Goal: Information Seeking & Learning: Learn about a topic

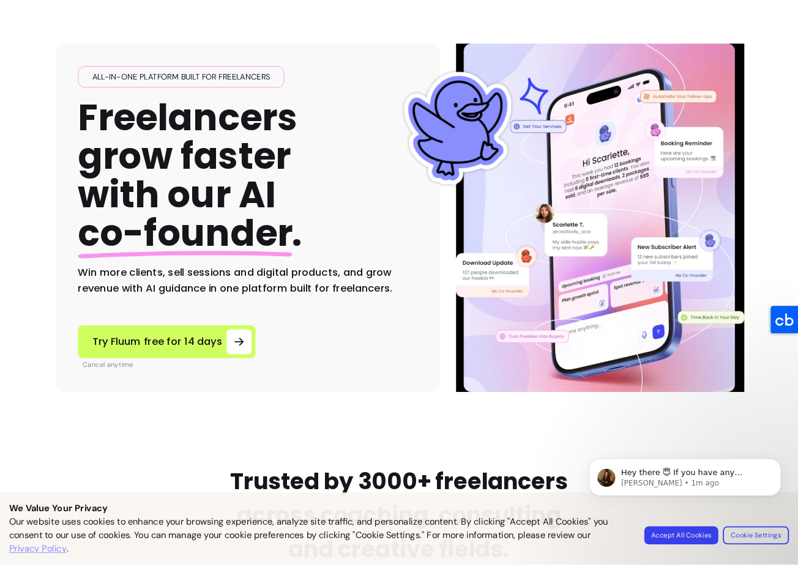
scroll to position [163, 0]
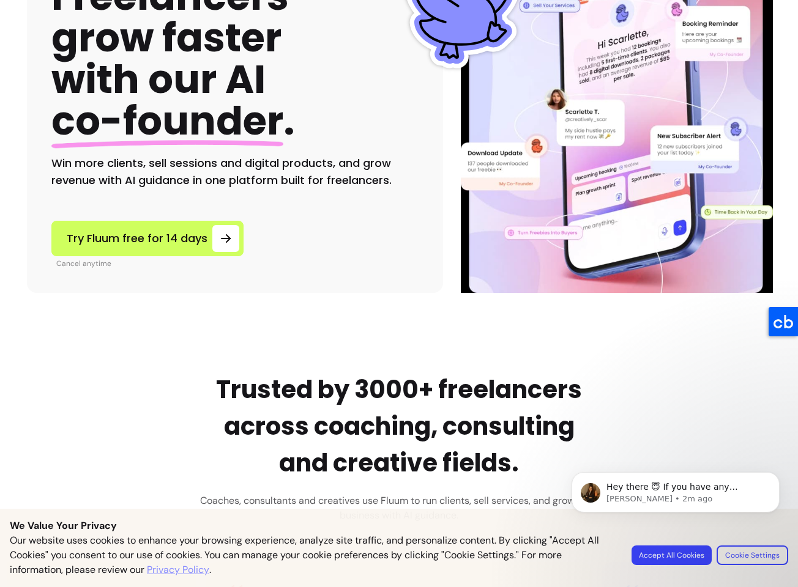
click at [348, 135] on div "All-in-one platform built for freelancers Freelancers grow faster with our AI c…" at bounding box center [234, 64] width 367 height 249
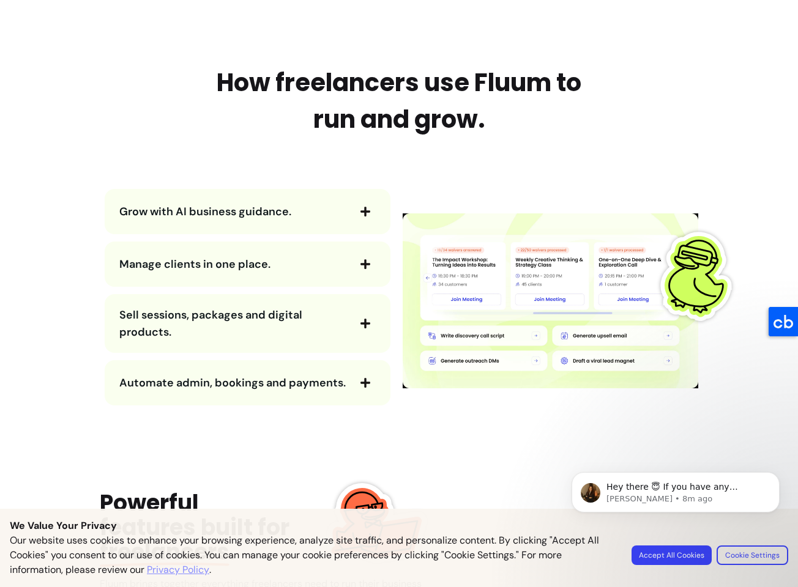
scroll to position [1295, 0]
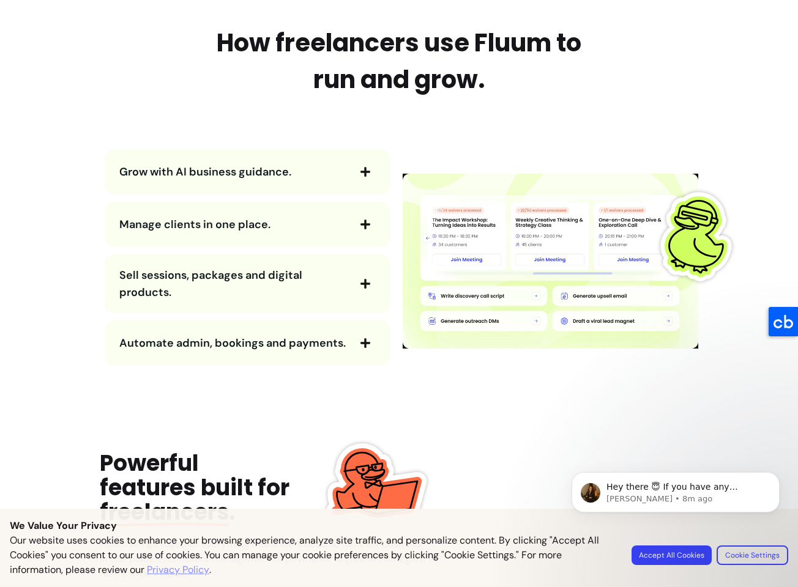
click at [669, 554] on body "Hey there 😇 If you have any question about what you can do with Fluum, I'm here…" at bounding box center [675, 514] width 235 height 125
drag, startPoint x: 670, startPoint y: 558, endPoint x: 611, endPoint y: 523, distance: 68.3
click at [670, 558] on body "Hey there 😇 If you have any question about what you can do with Fluum, I'm here…" at bounding box center [675, 514] width 235 height 125
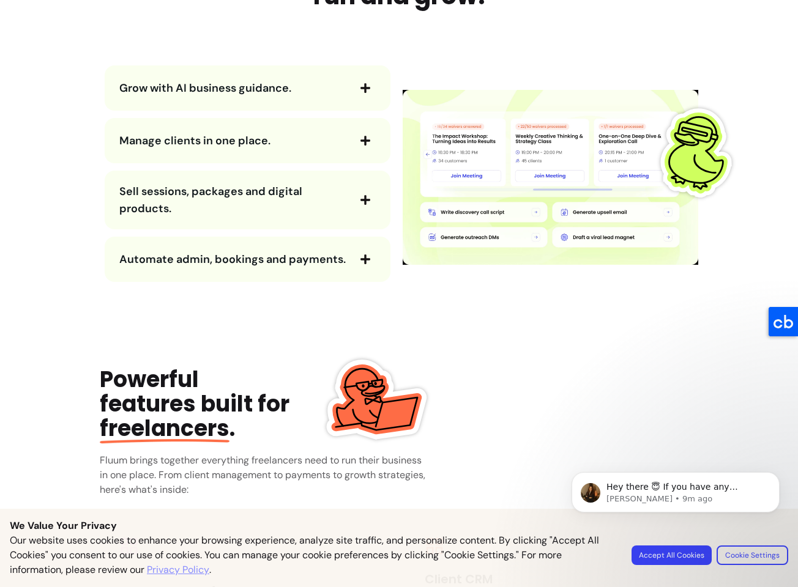
scroll to position [1360, 0]
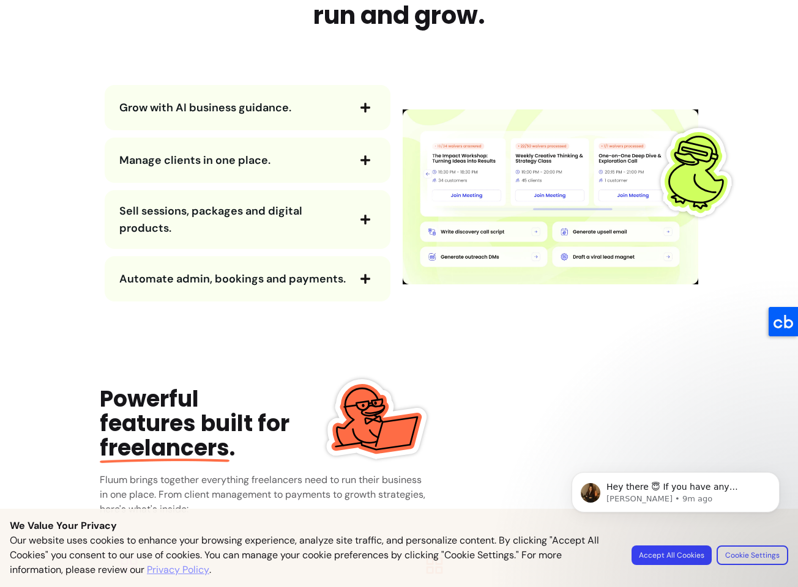
click at [149, 114] on span "Grow with AI business guidance." at bounding box center [205, 107] width 172 height 15
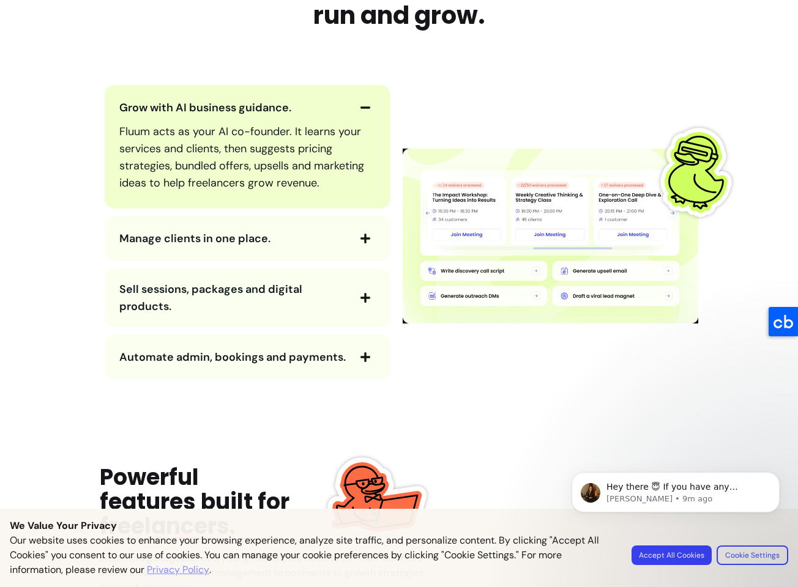
click at [152, 111] on span "Grow with AI business guidance." at bounding box center [205, 107] width 172 height 15
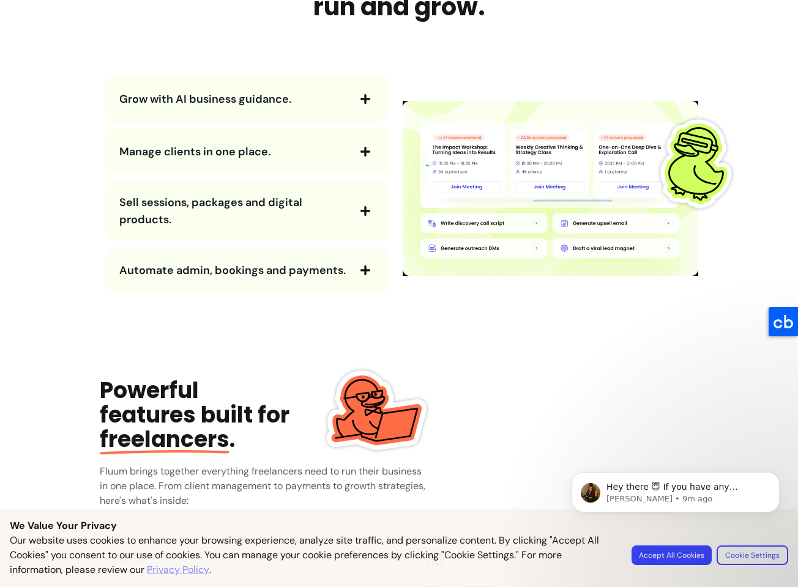
scroll to position [1369, 0]
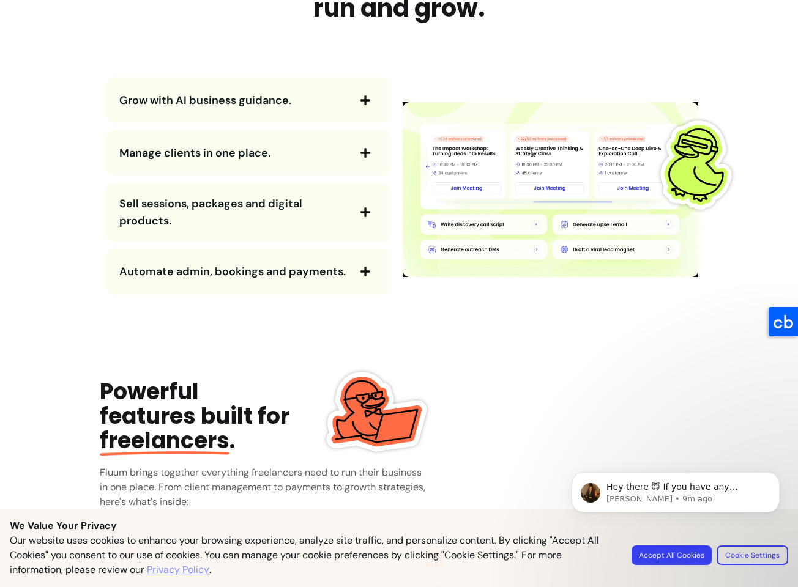
click at [167, 157] on span "Manage clients in one place." at bounding box center [233, 152] width 228 height 17
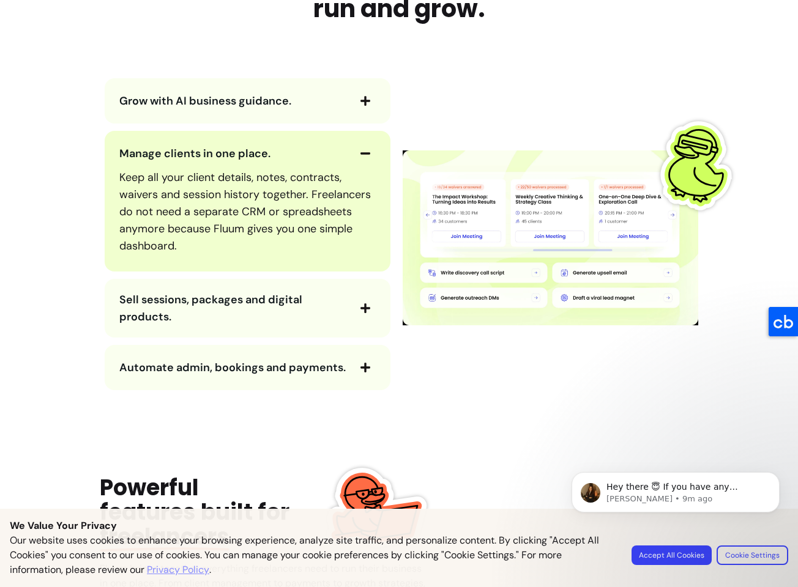
scroll to position [1363, 0]
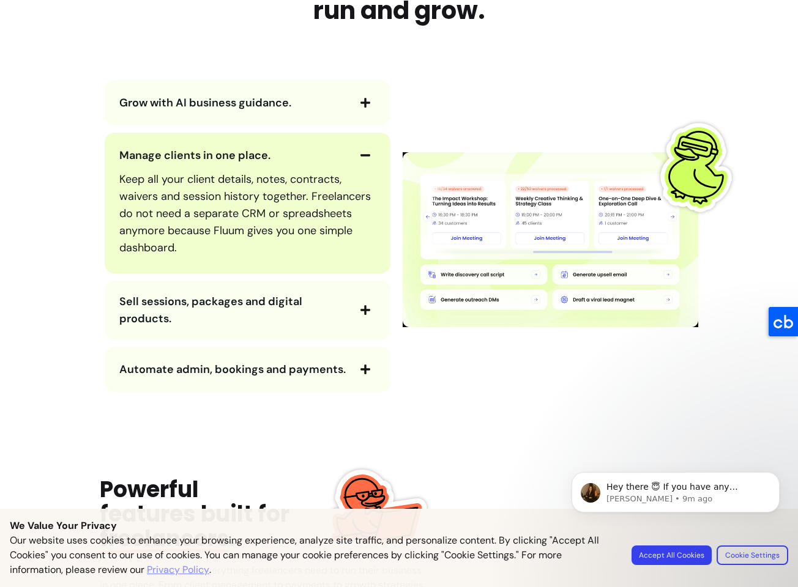
click at [167, 157] on span "Manage clients in one place." at bounding box center [194, 155] width 151 height 15
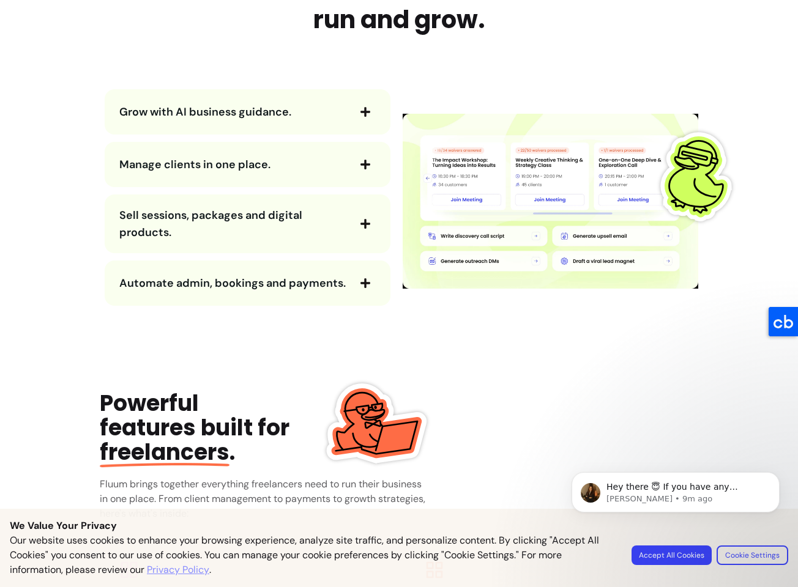
scroll to position [1360, 0]
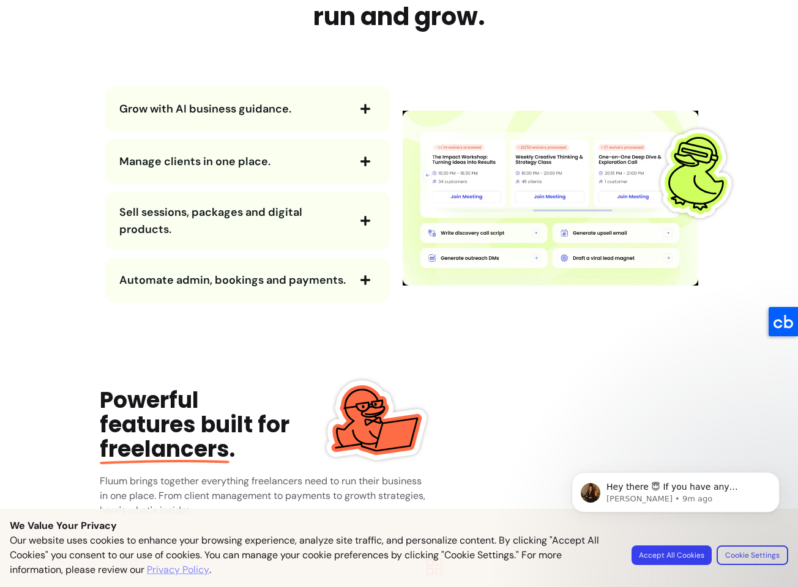
click at [204, 218] on span "Sell sessions, packages and digital products." at bounding box center [233, 221] width 228 height 34
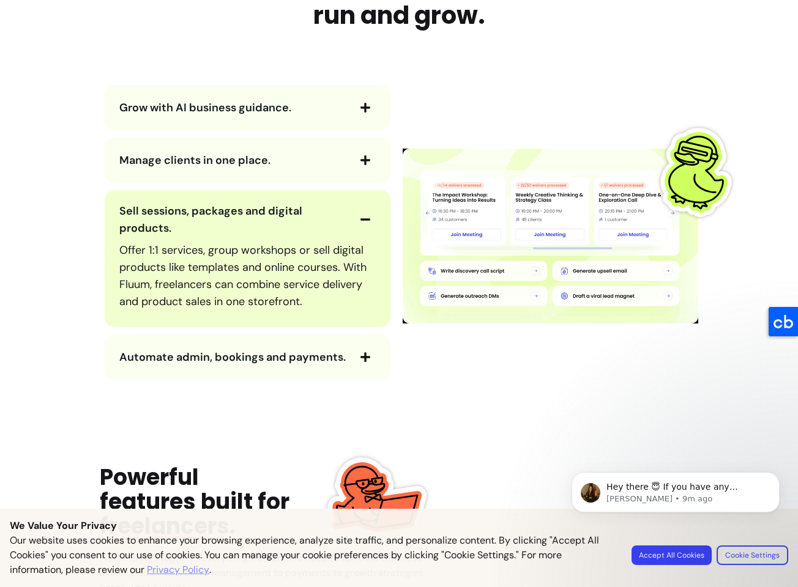
click at [202, 219] on span "Sell sessions, packages and digital products." at bounding box center [233, 220] width 228 height 34
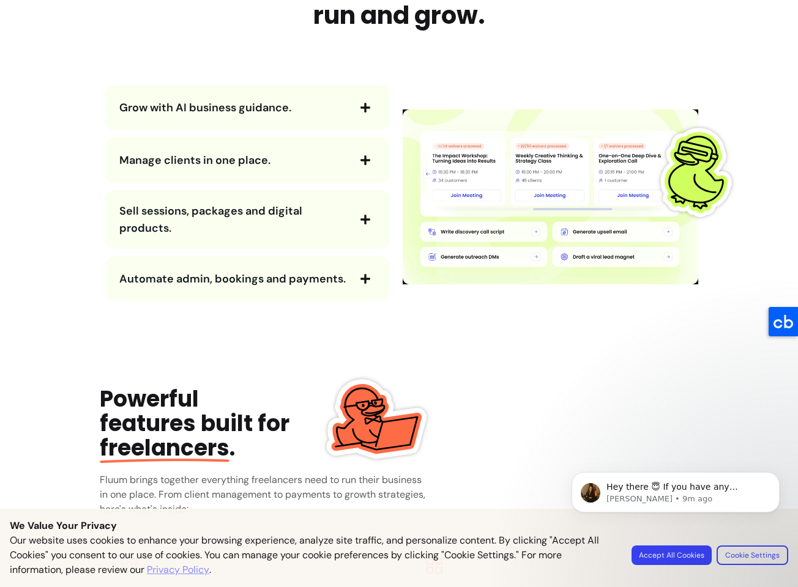
click at [204, 279] on span "Automate admin, bookings and payments." at bounding box center [232, 279] width 226 height 15
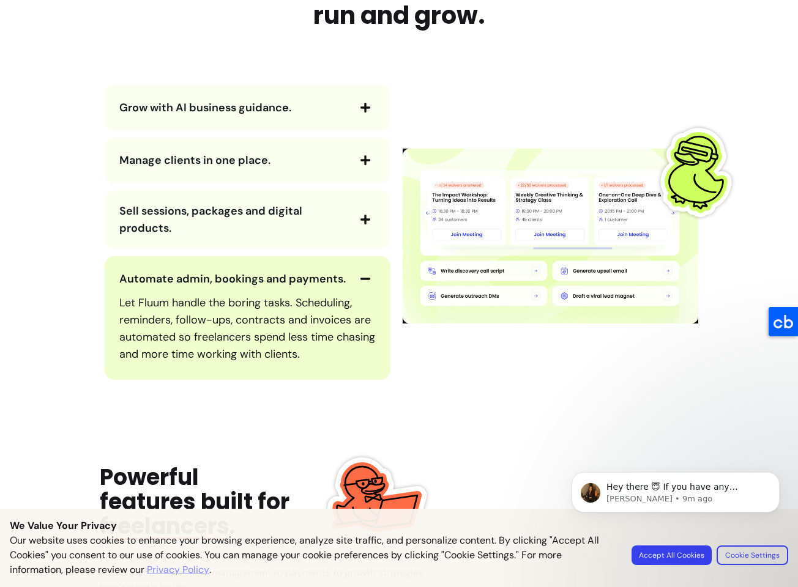
click at [215, 274] on span "Automate admin, bookings and payments." at bounding box center [232, 279] width 226 height 15
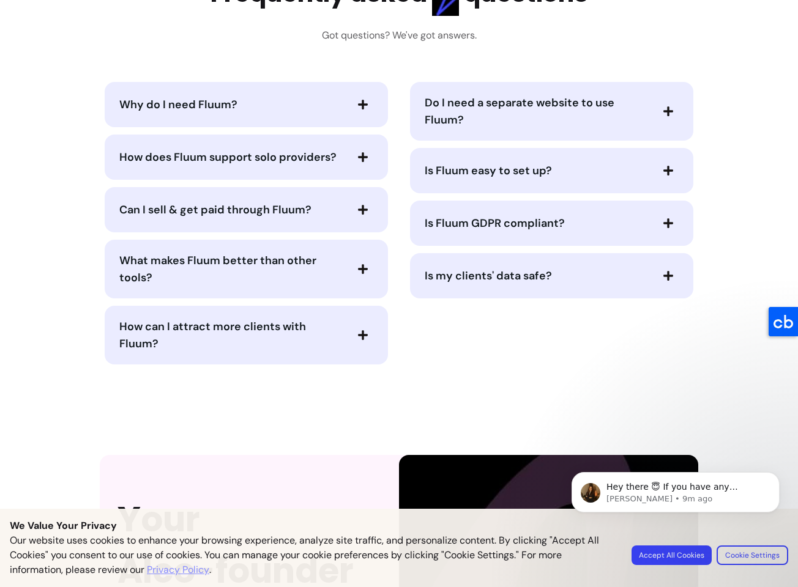
scroll to position [2524, 0]
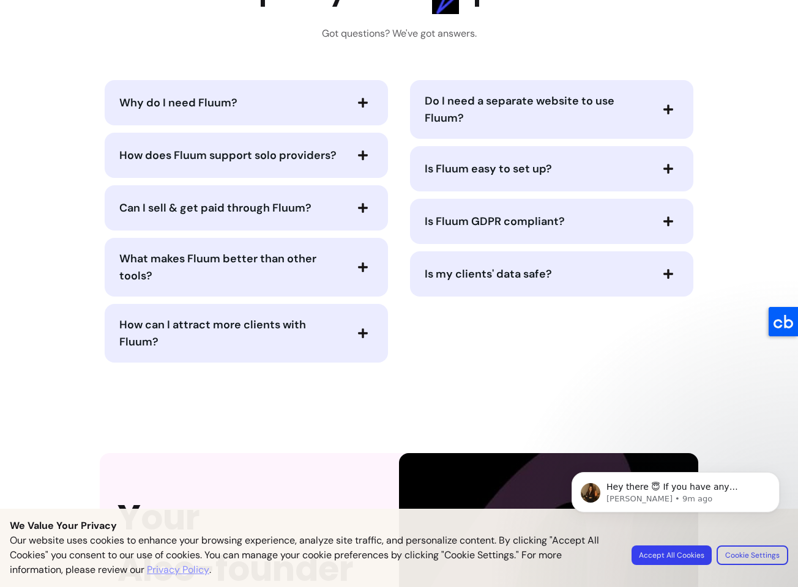
click at [198, 107] on span "Why do I need Fluum?" at bounding box center [178, 102] width 118 height 15
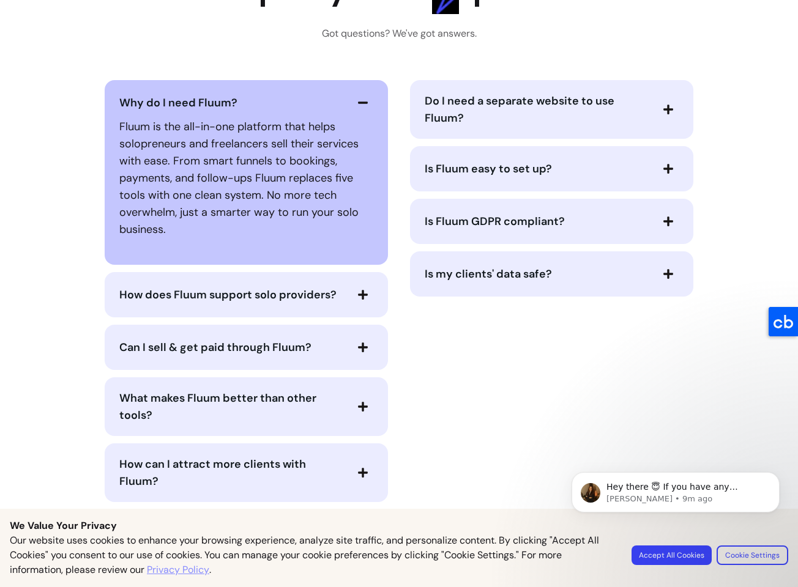
click at [198, 106] on span "Why do I need Fluum?" at bounding box center [178, 102] width 118 height 15
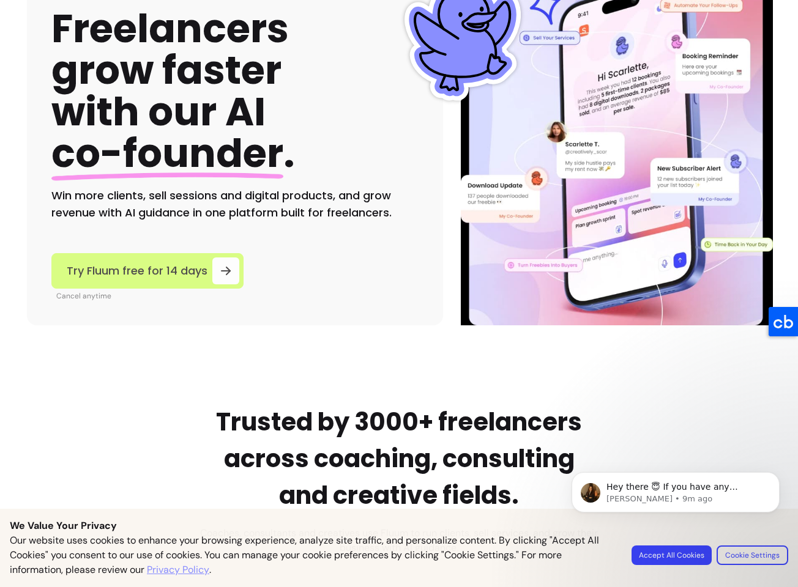
scroll to position [0, 0]
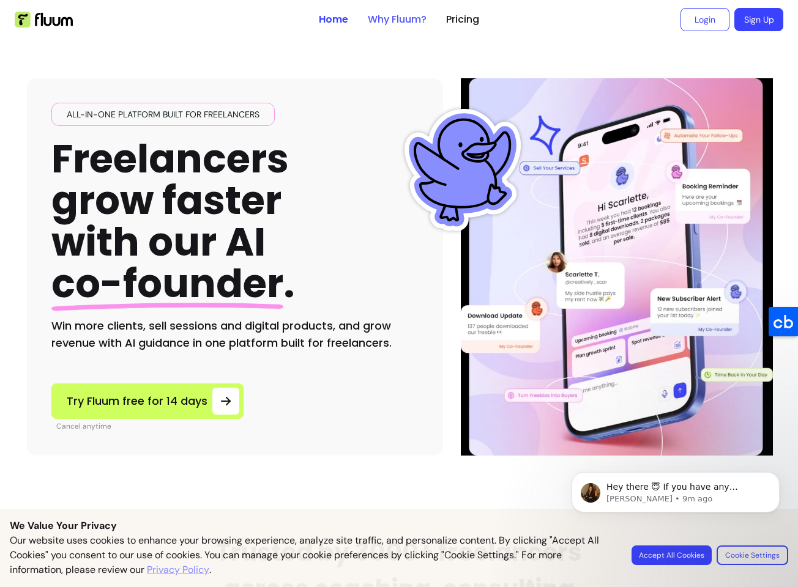
click at [401, 23] on link "Why Fluum?" at bounding box center [397, 19] width 59 height 15
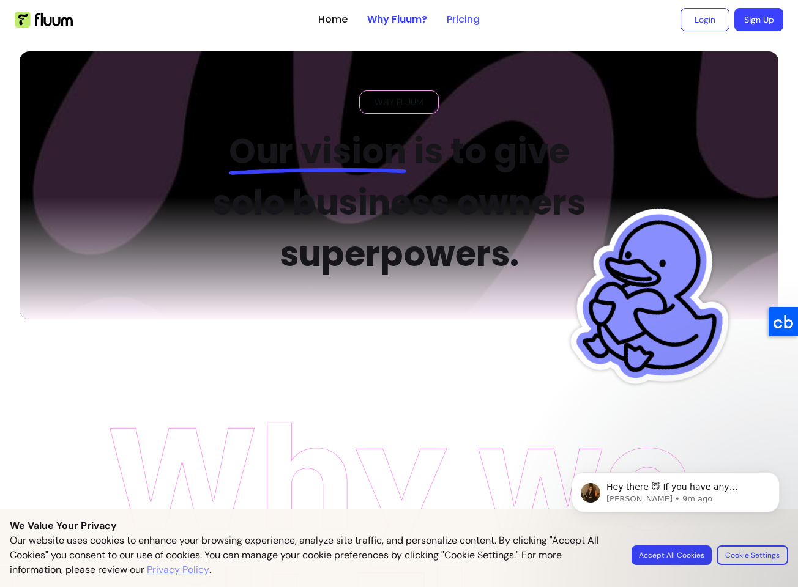
click at [453, 18] on link "Pricing" at bounding box center [463, 19] width 33 height 15
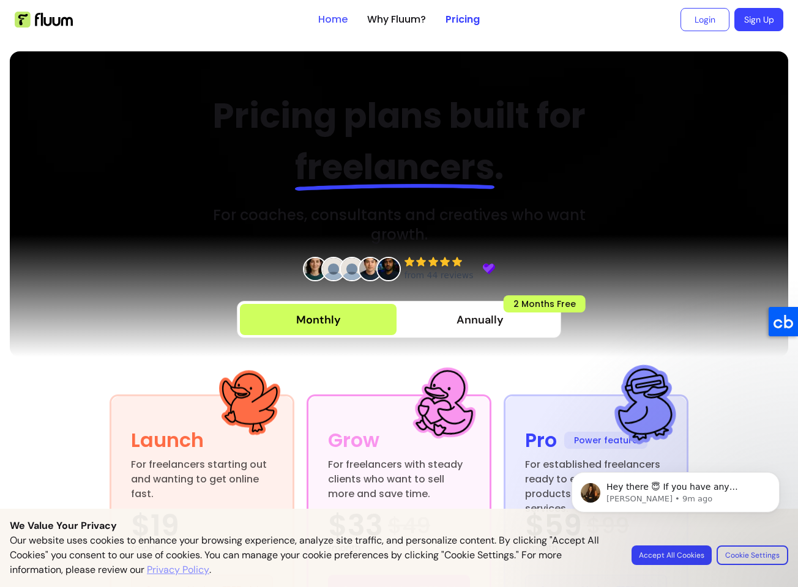
click at [320, 17] on link "Home" at bounding box center [332, 19] width 29 height 15
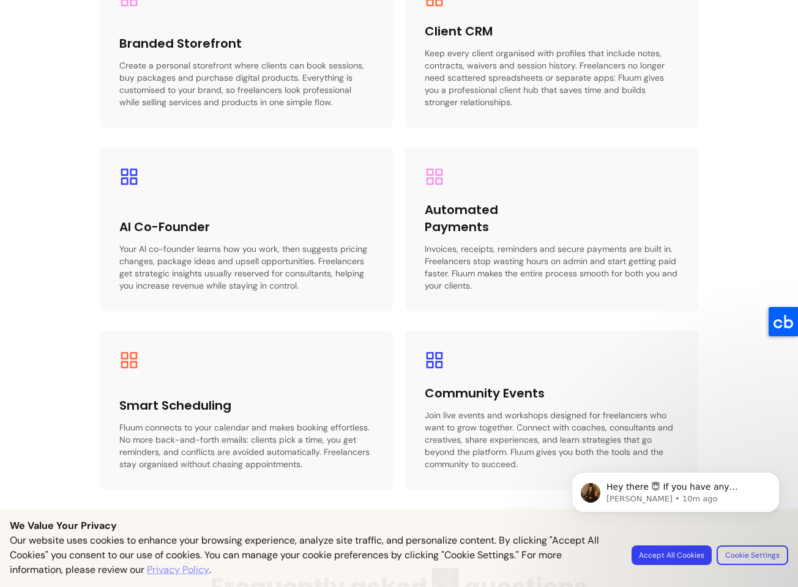
scroll to position [1927, 0]
